Goal: Task Accomplishment & Management: Use online tool/utility

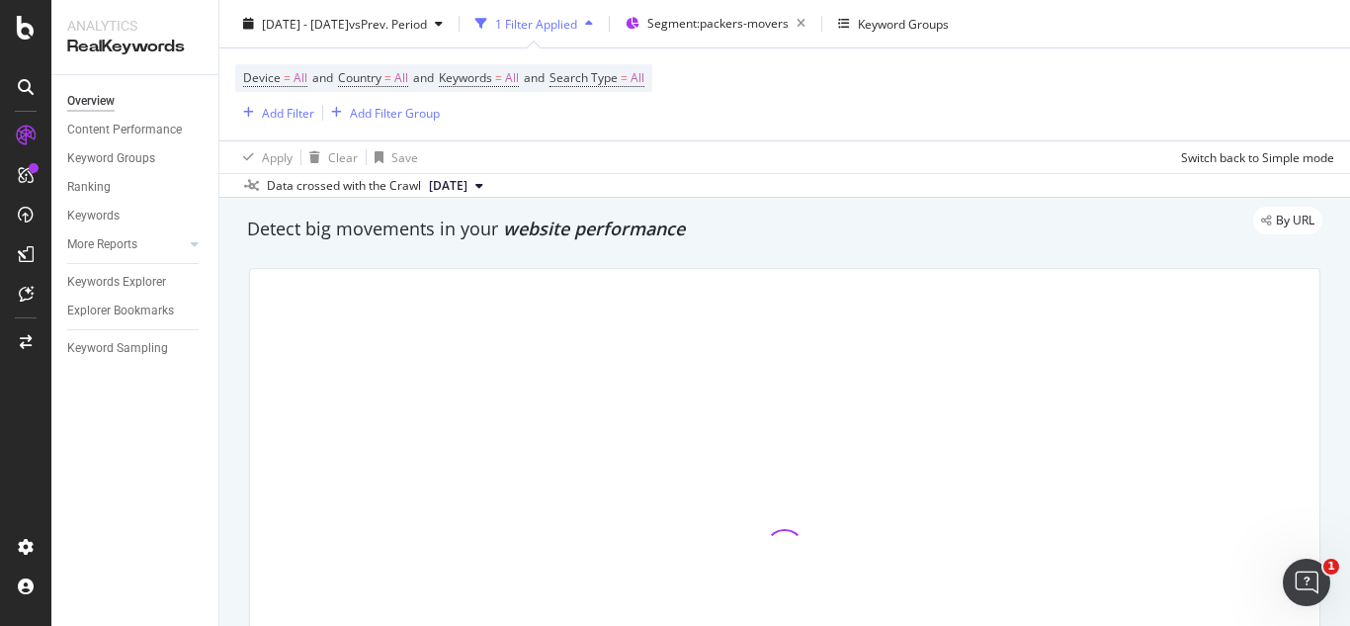
scroll to position [53, 0]
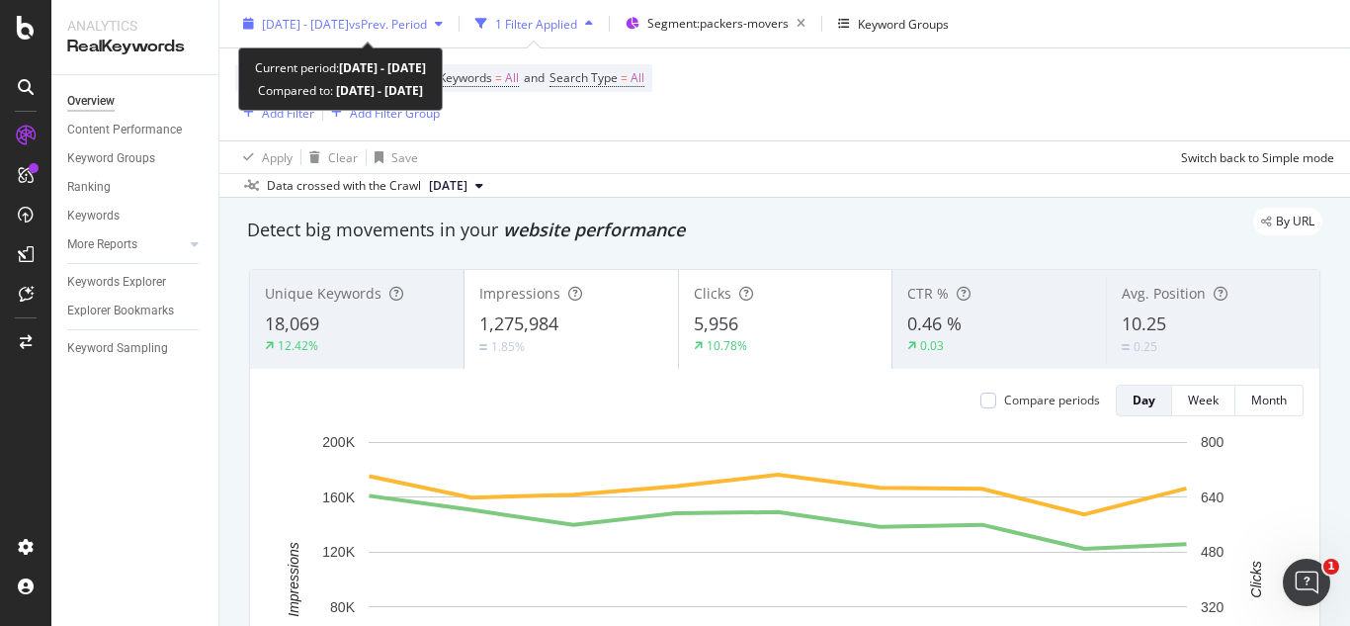
click at [369, 12] on div "[DATE] - [DATE] vs Prev. Period" at bounding box center [343, 24] width 216 height 30
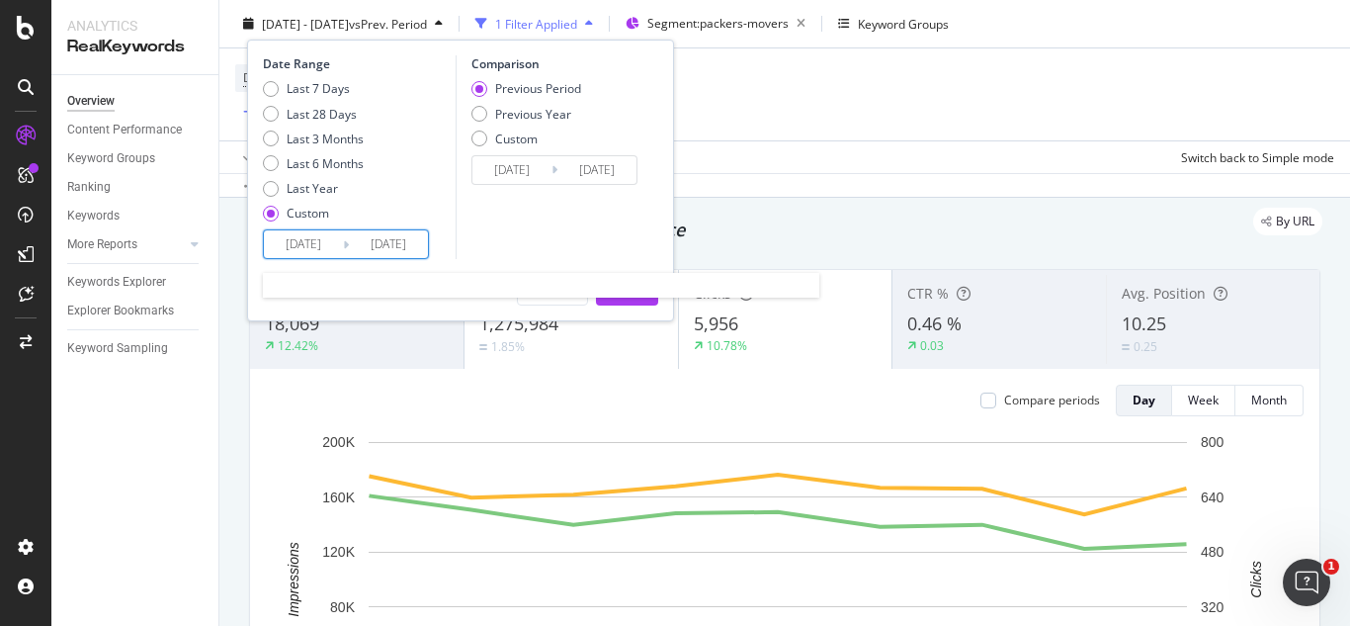
click at [420, 243] on input "[DATE]" at bounding box center [388, 244] width 79 height 28
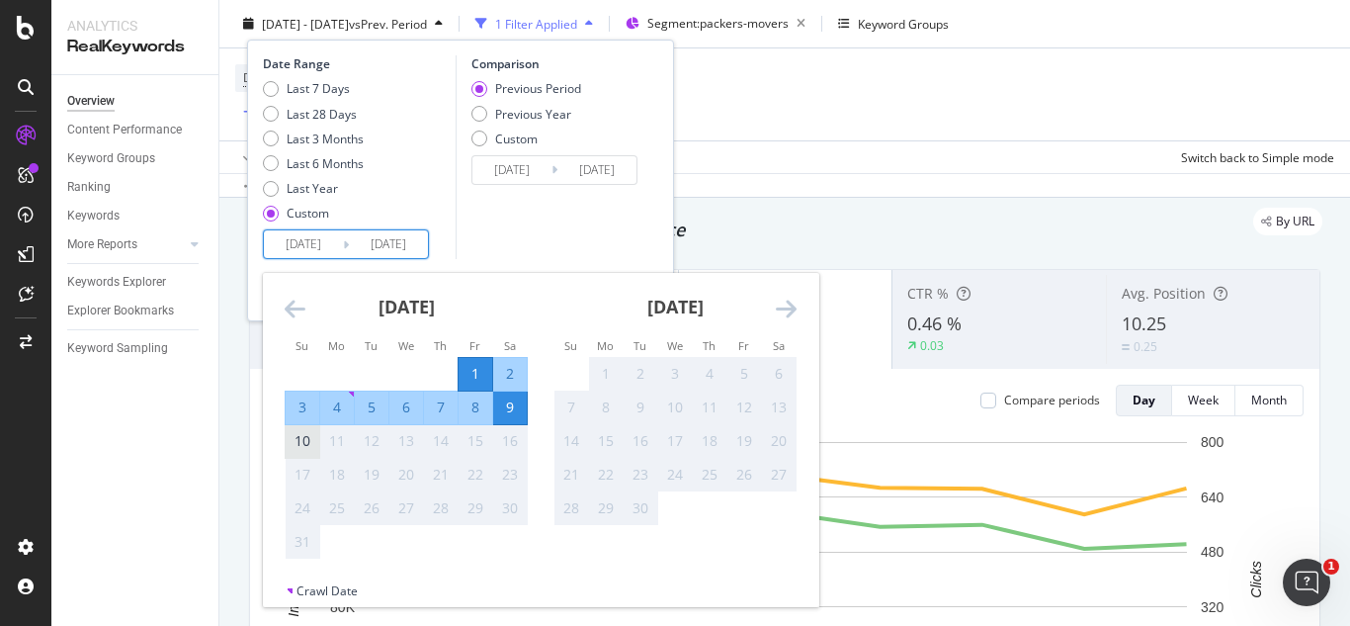
click at [302, 440] on div "10" at bounding box center [303, 441] width 34 height 20
type input "[DATE]"
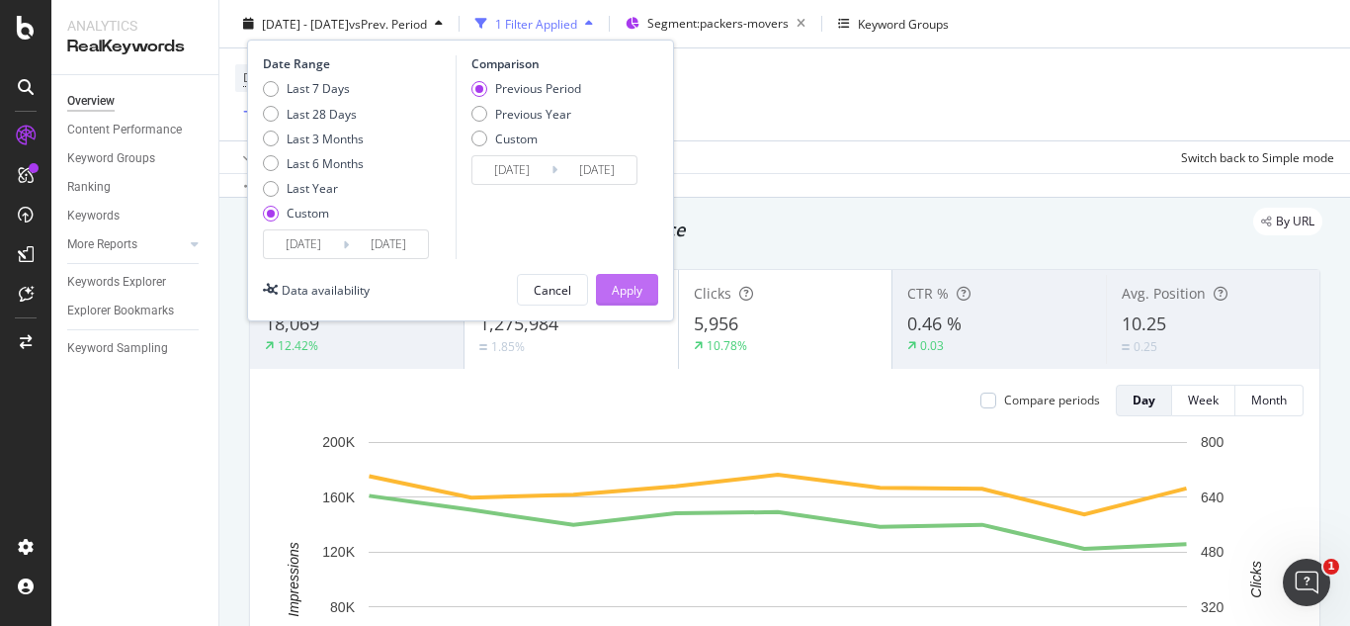
click at [640, 290] on div "Apply" at bounding box center [627, 289] width 31 height 17
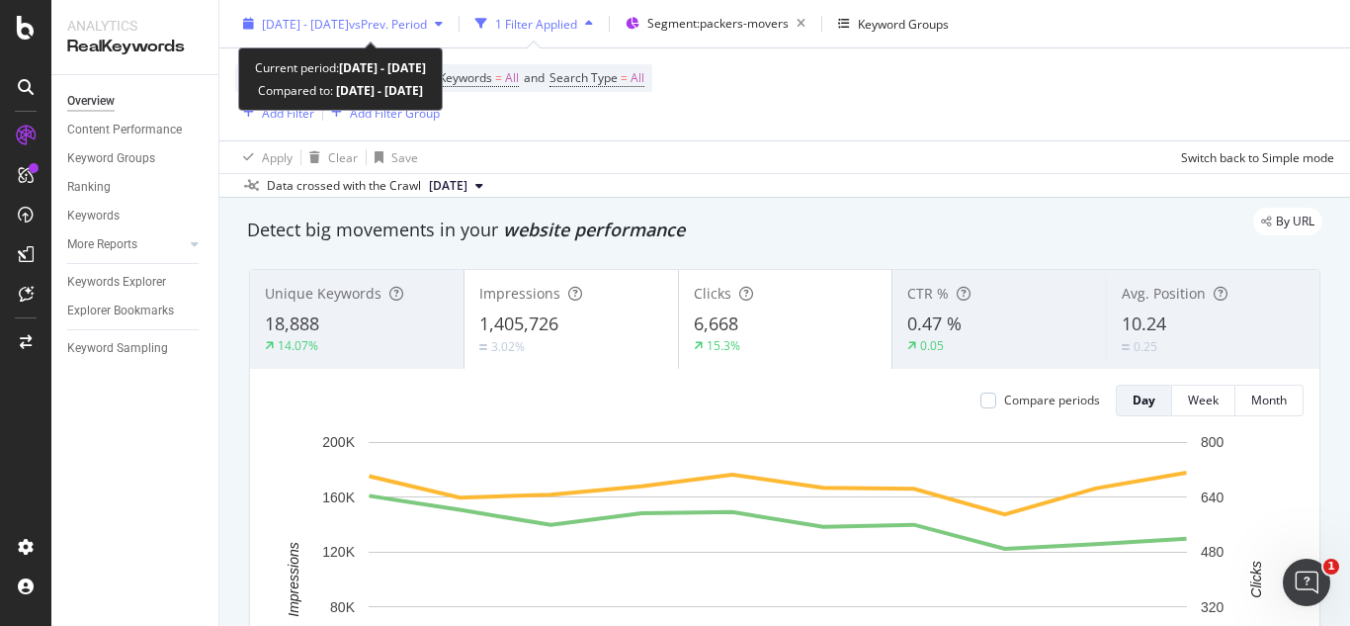
click at [349, 18] on span "[DATE] - [DATE]" at bounding box center [305, 23] width 87 height 17
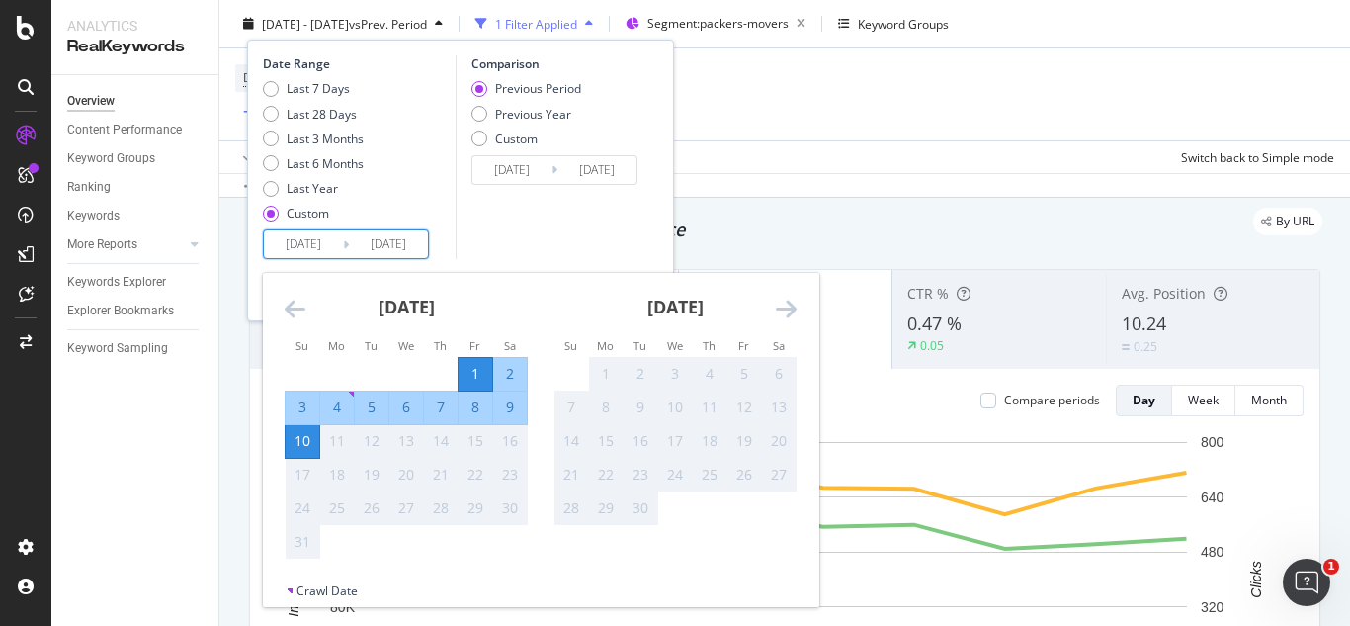
click at [328, 241] on input "[DATE]" at bounding box center [303, 244] width 79 height 28
click at [330, 407] on div "4" at bounding box center [337, 407] width 34 height 20
type input "[DATE]"
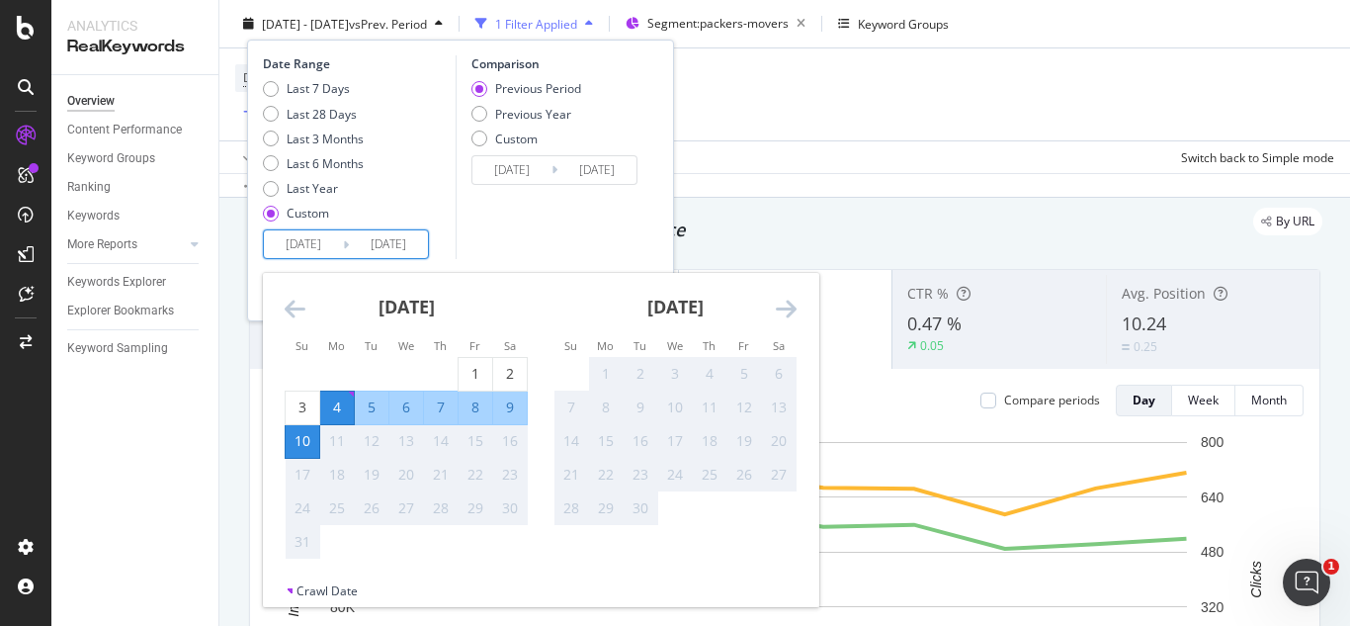
click at [302, 443] on div "10" at bounding box center [303, 441] width 34 height 20
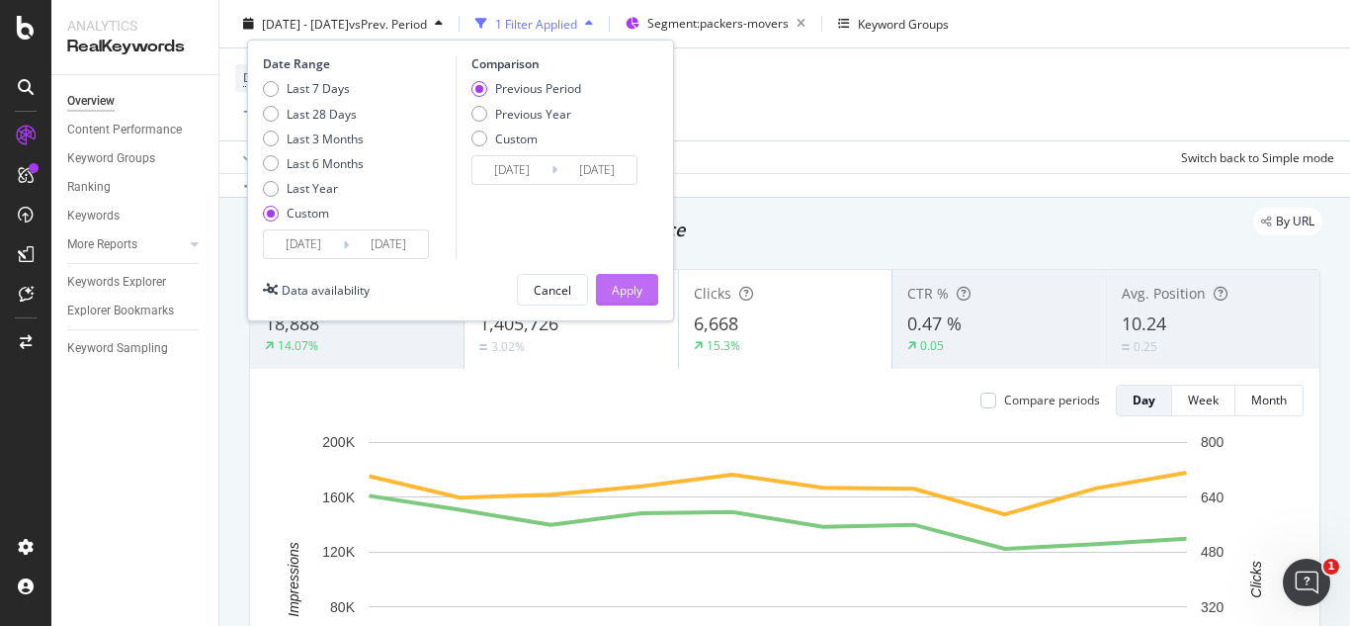
click at [619, 291] on div "Apply" at bounding box center [627, 289] width 31 height 17
